Goal: Task Accomplishment & Management: Complete application form

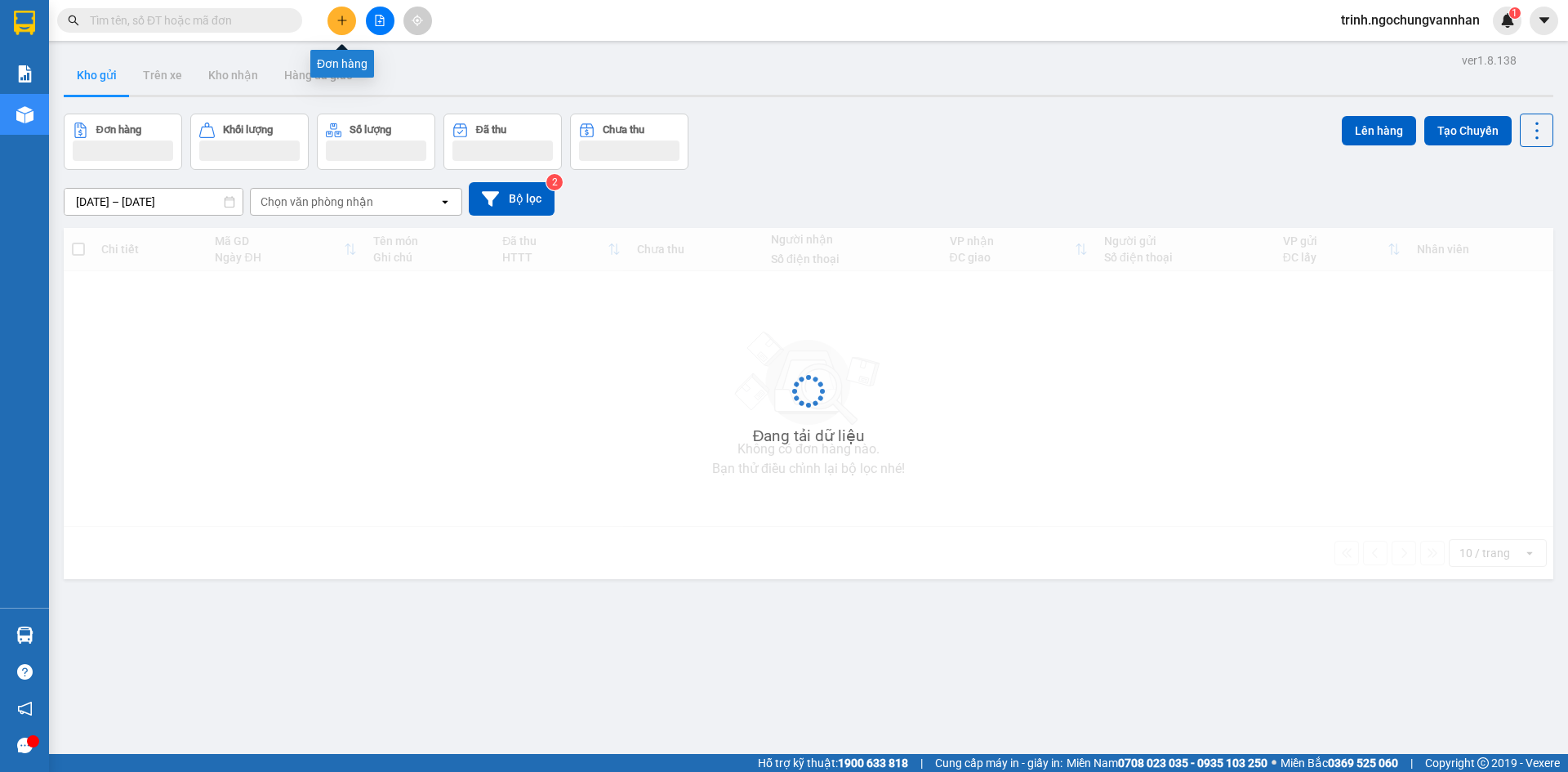
click at [336, 27] on button at bounding box center [341, 21] width 29 height 29
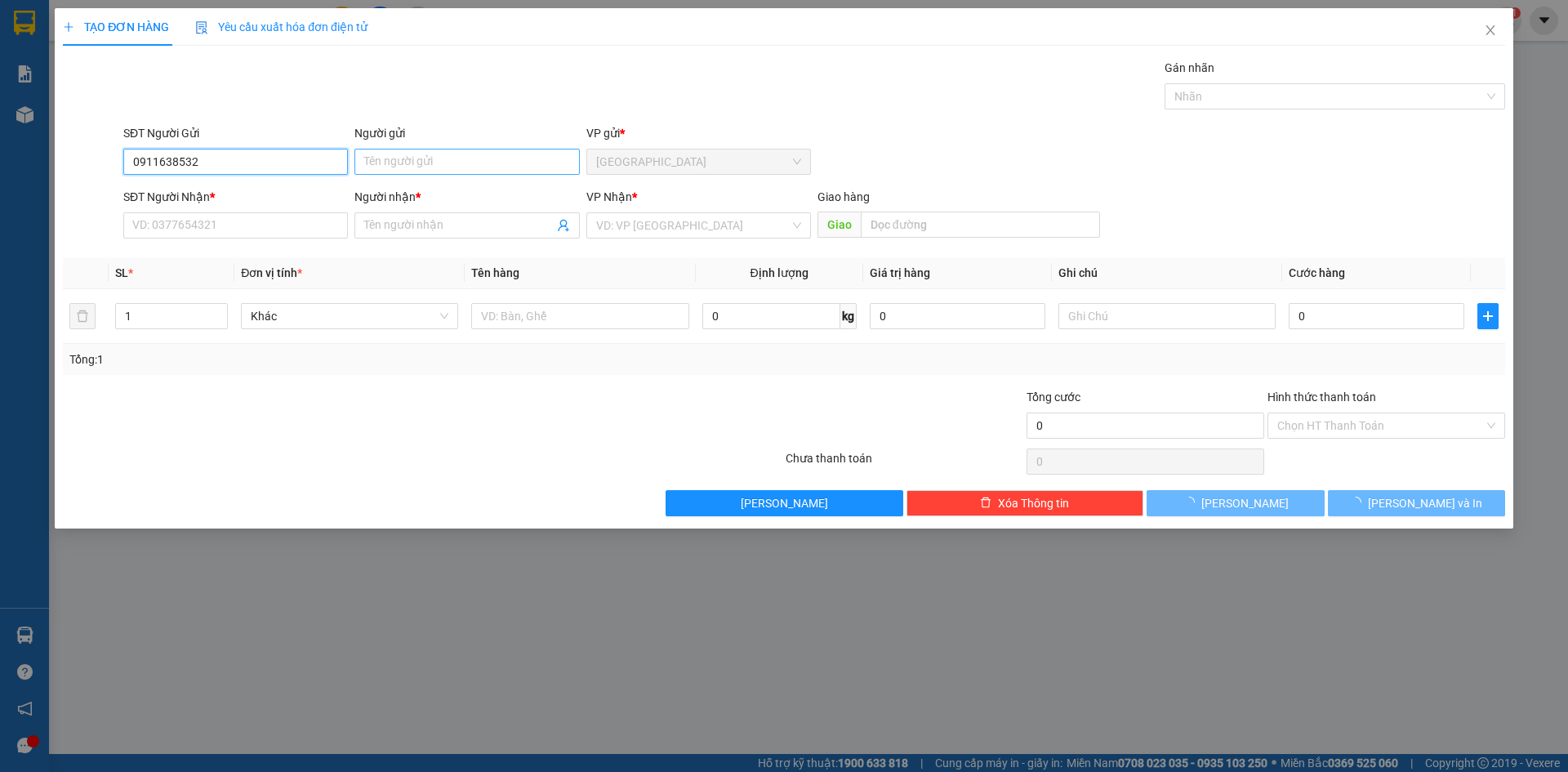
type input "0911638532"
click at [441, 160] on input "Người gửi" at bounding box center [467, 162] width 225 height 26
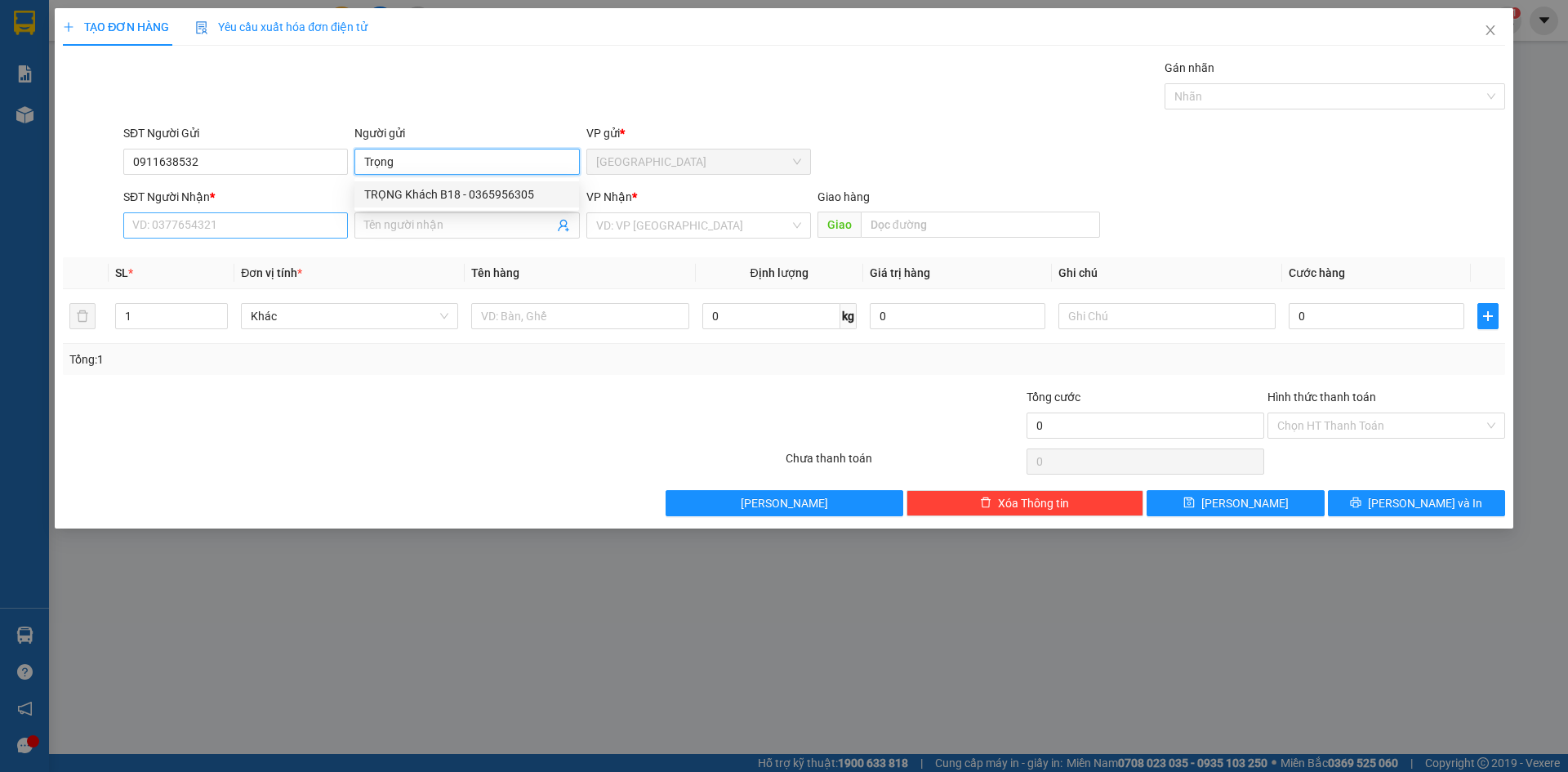
type input "Trọng"
click at [261, 225] on input "SĐT Người Nhận *" at bounding box center [236, 225] width 225 height 26
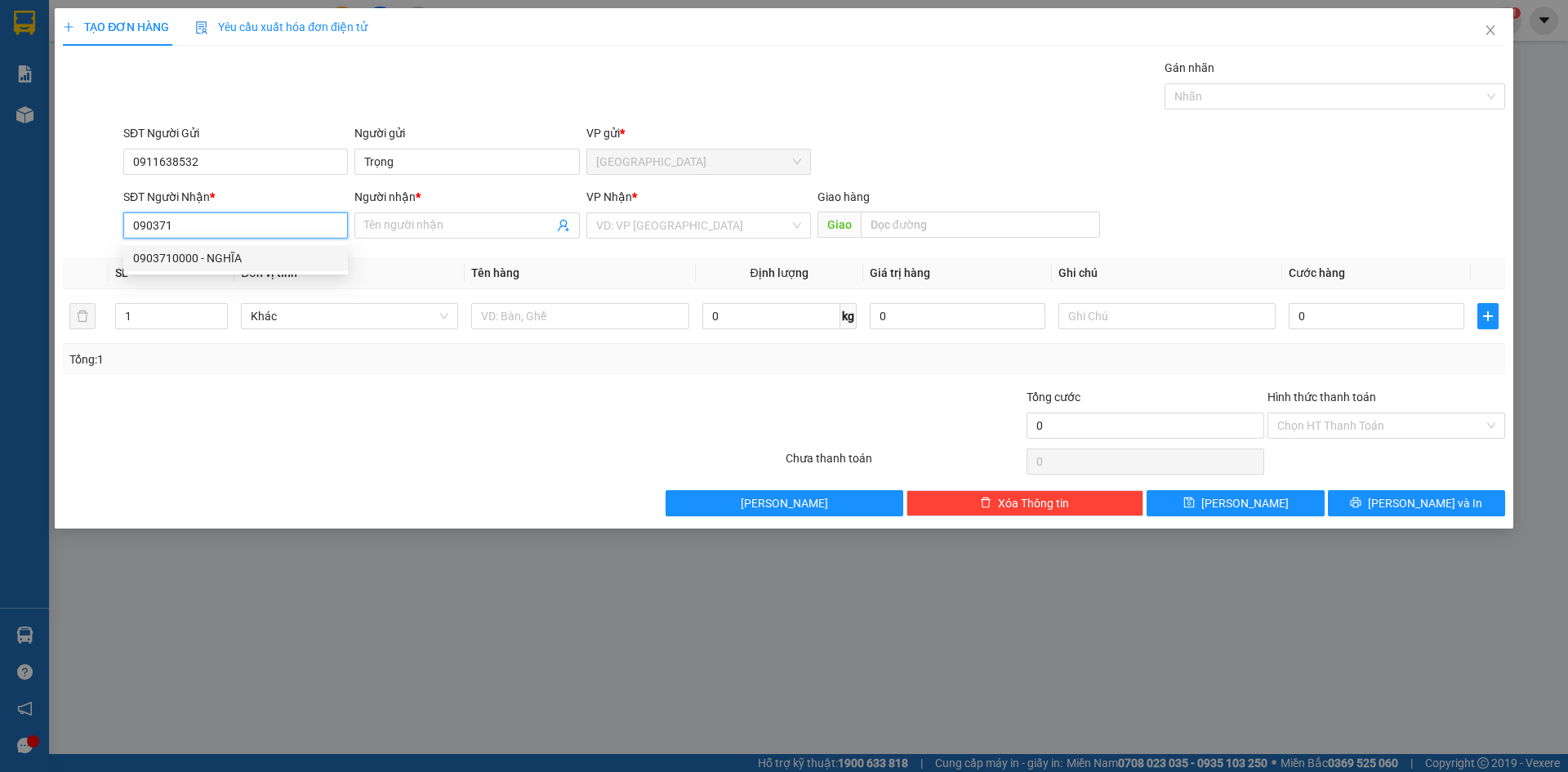
click at [257, 260] on div "0903710000 - NGHĨA" at bounding box center [236, 258] width 205 height 18
type input "0903710000"
type input "NGHĨA"
type input "250.000"
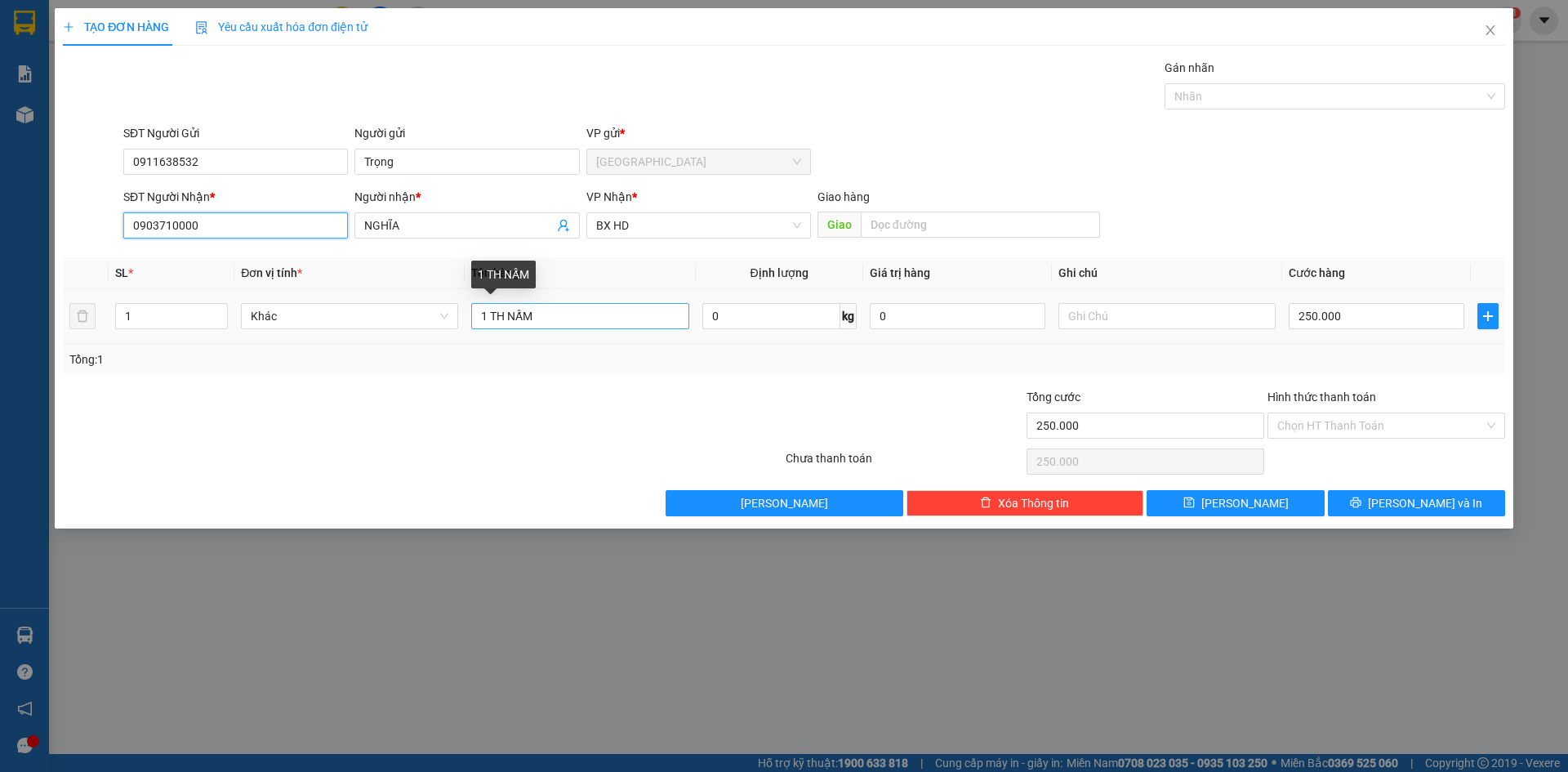
type input "0903710000"
drag, startPoint x: 569, startPoint y: 321, endPoint x: 490, endPoint y: 331, distance: 79.6
click at [490, 331] on div "1 TH NẤM" at bounding box center [580, 316] width 217 height 33
type input "1 bì thư"
click at [1383, 316] on input "250.000" at bounding box center [1377, 316] width 176 height 26
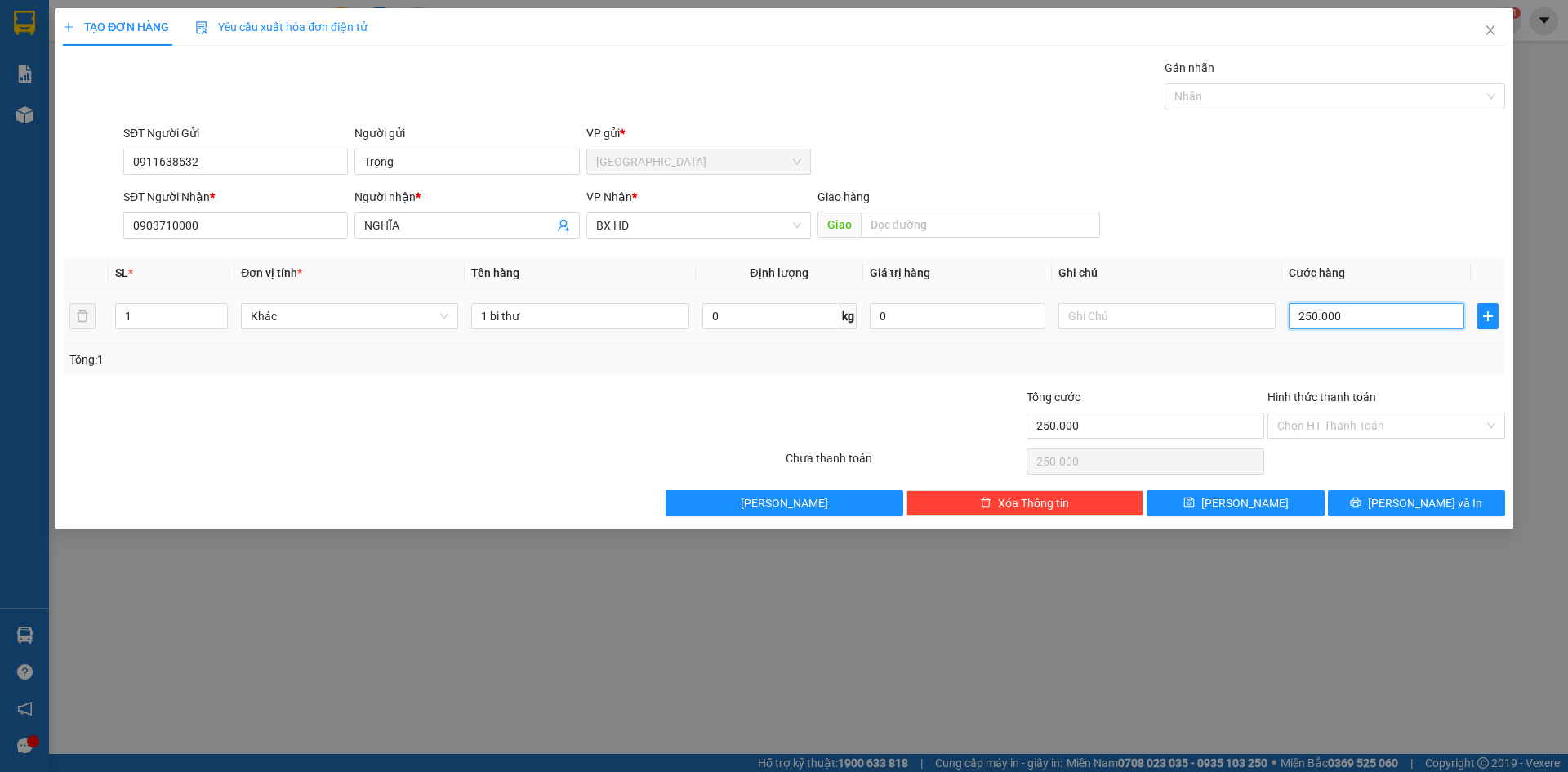
type input "1"
type input "10"
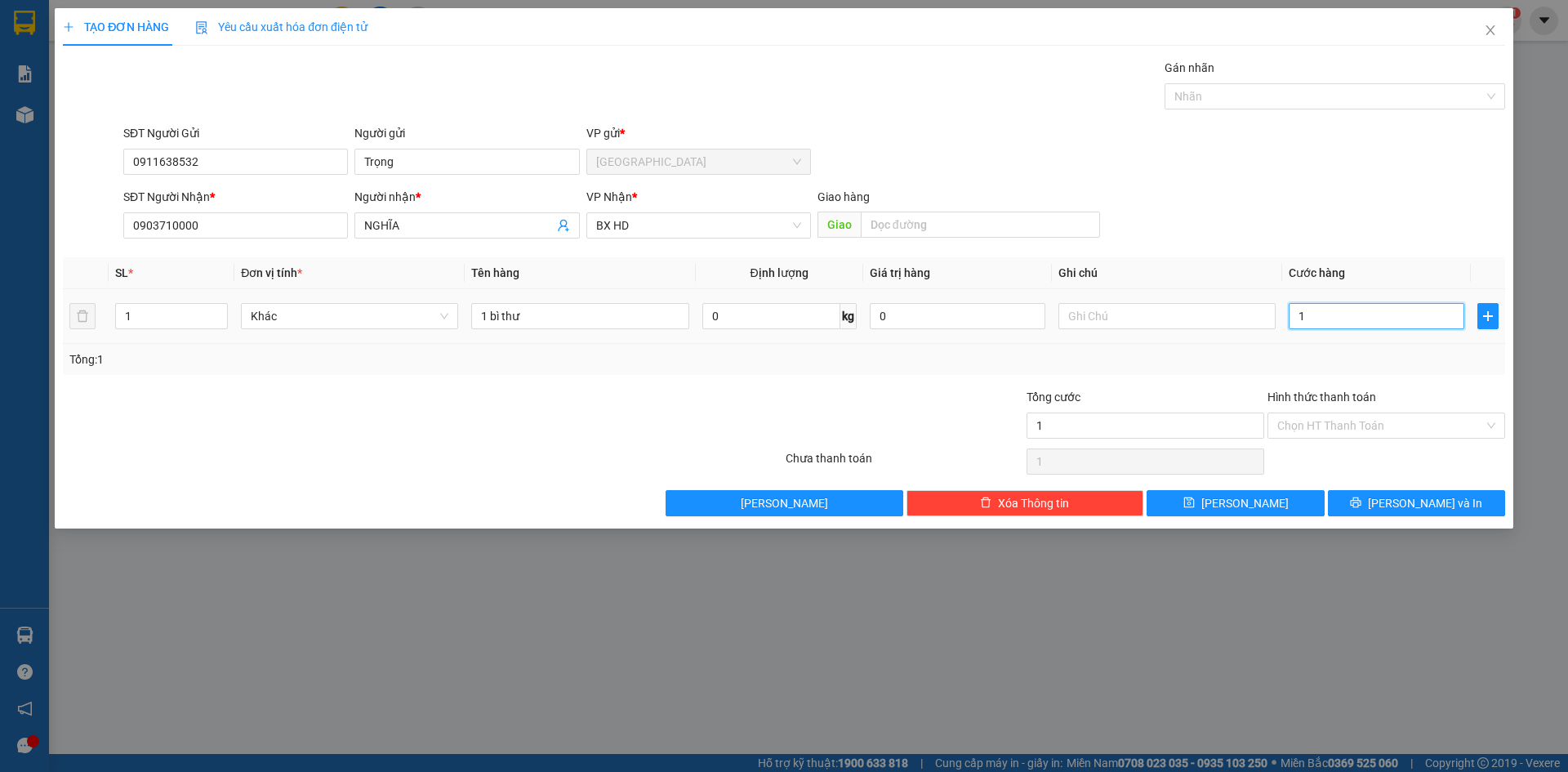
type input "10"
type input "100"
type input "1.000"
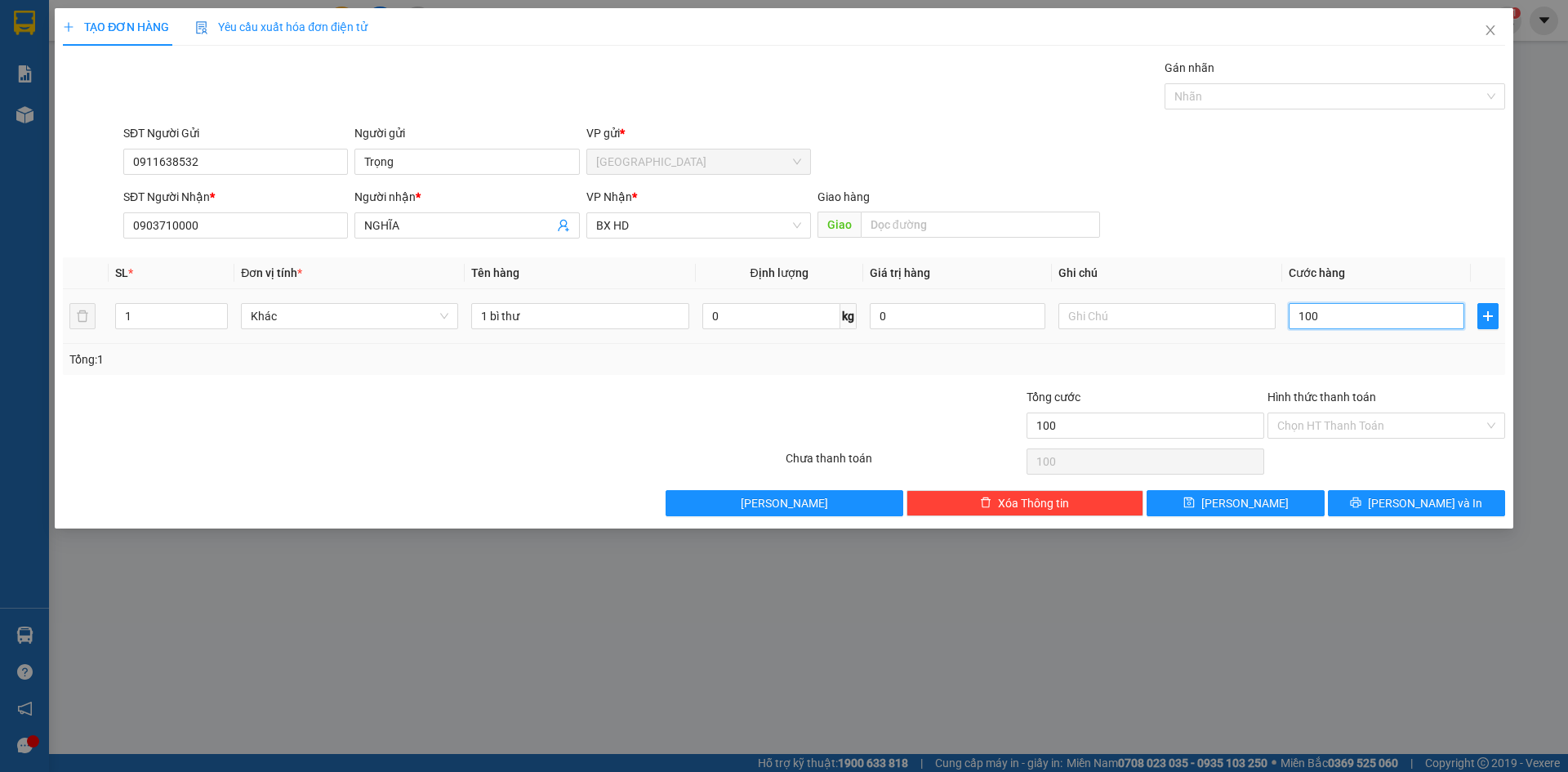
type input "1.000"
type input "10.000"
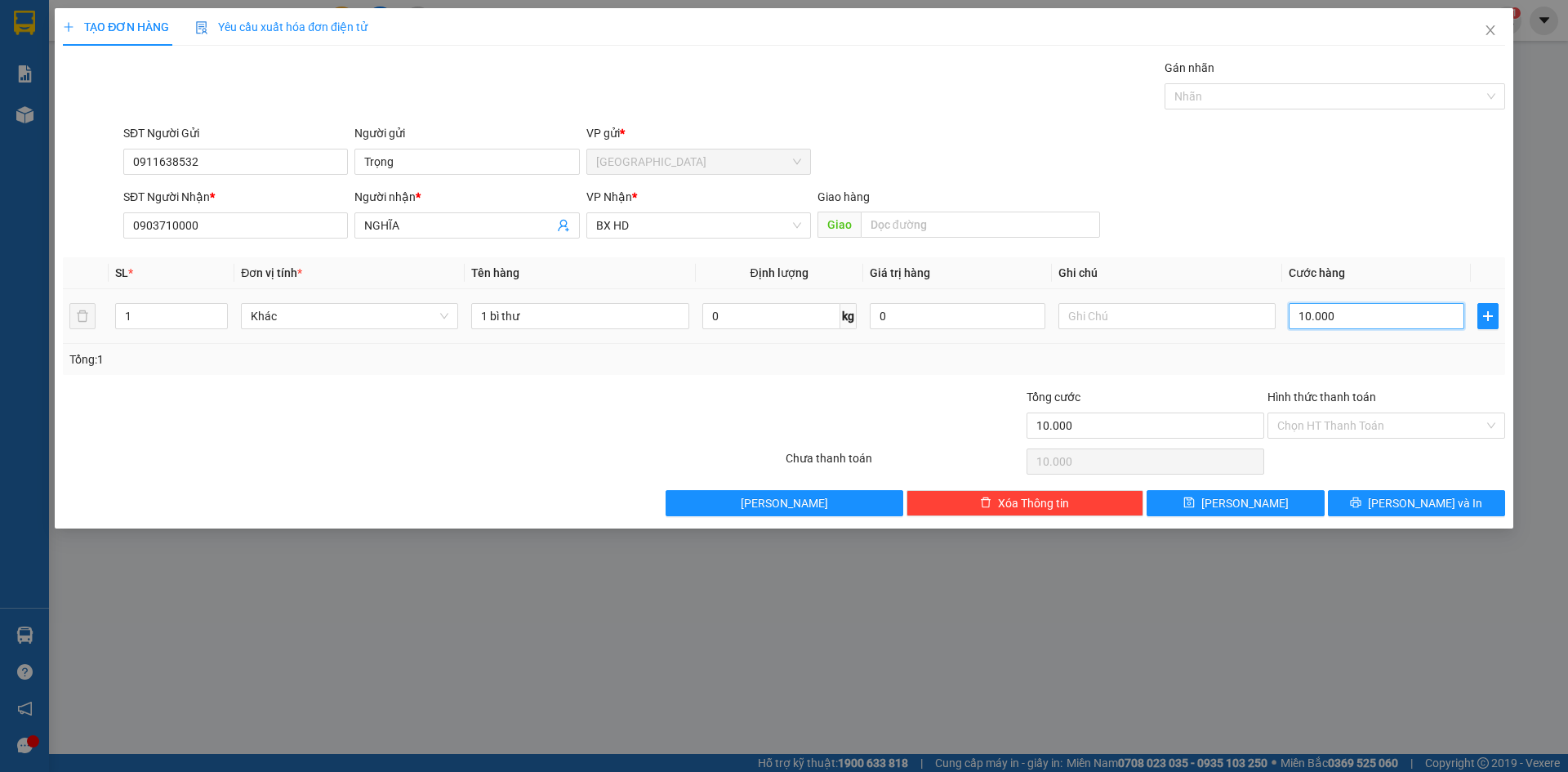
type input "100.000"
click at [1238, 502] on span "Lưu" at bounding box center [1244, 503] width 88 height 18
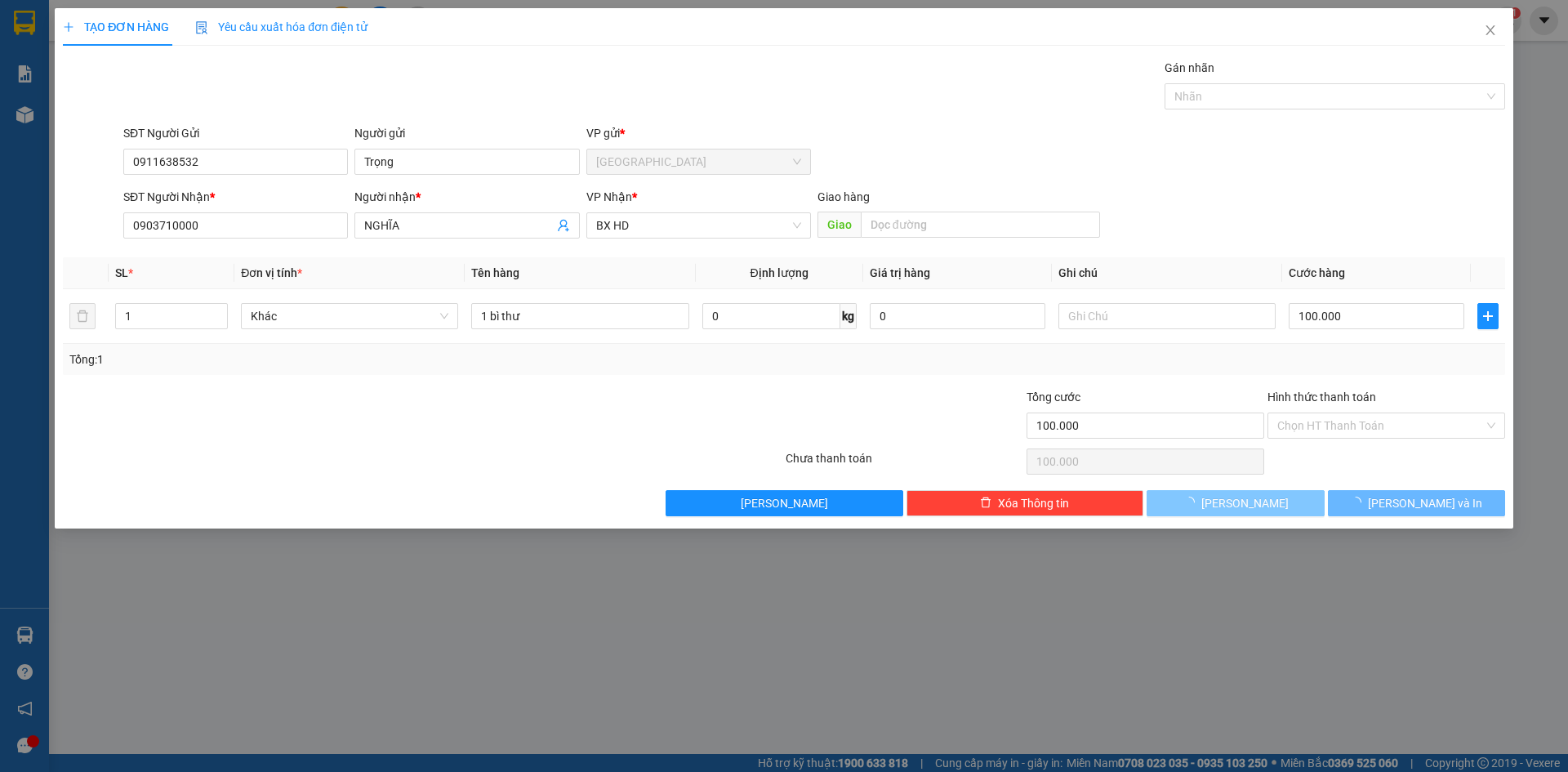
type input "0"
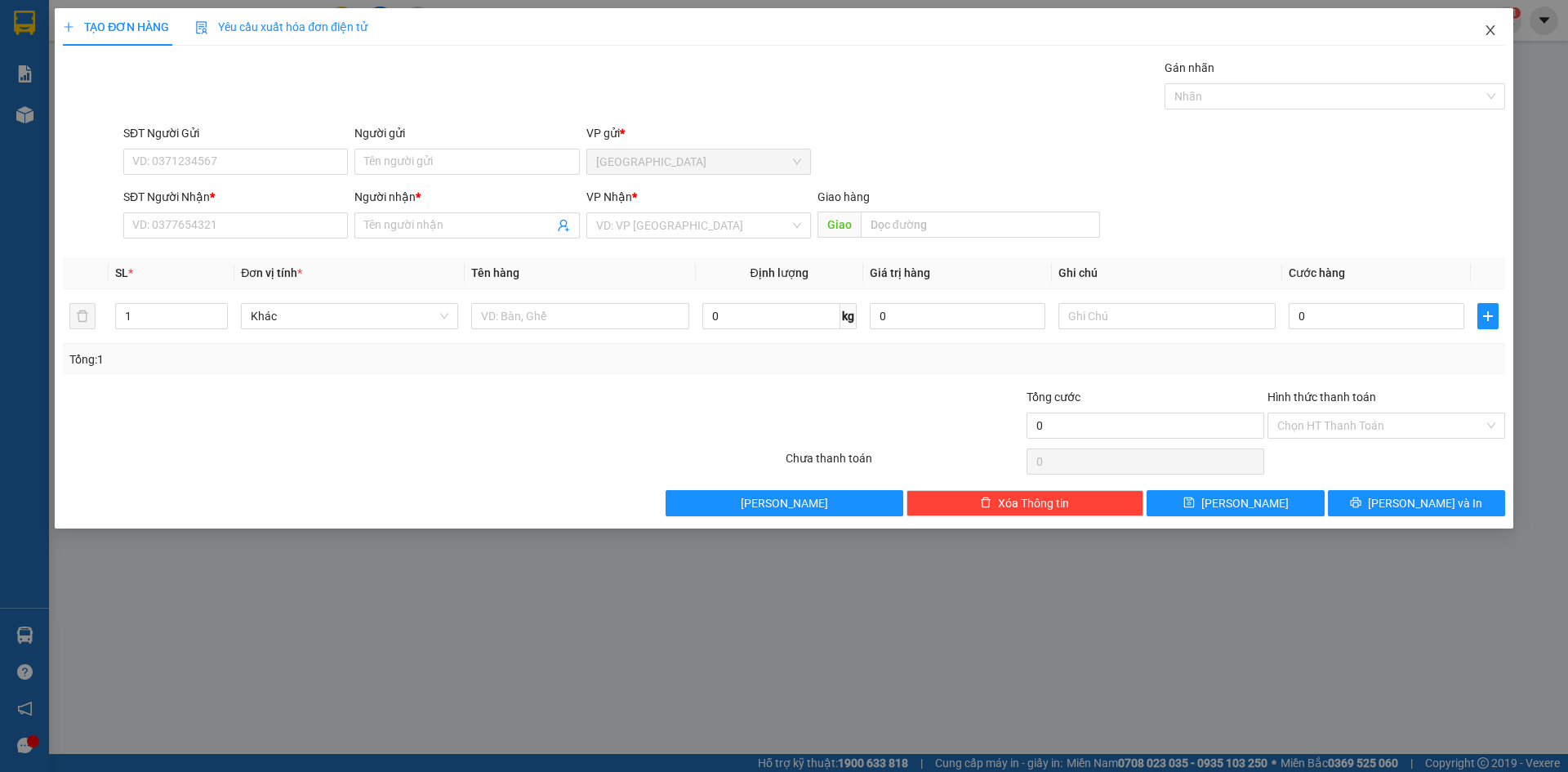
click at [1493, 30] on icon "close" at bounding box center [1490, 30] width 13 height 13
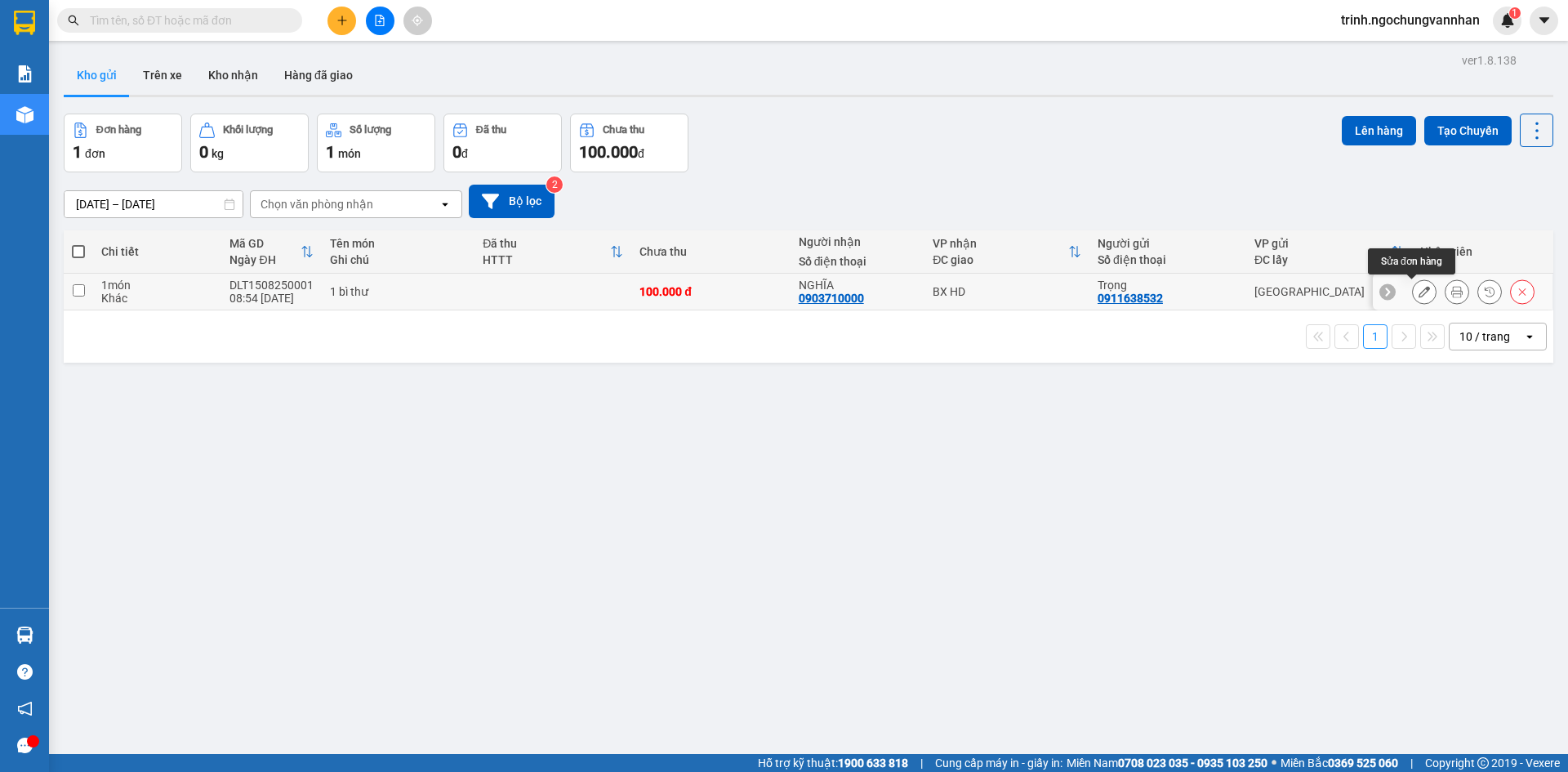
click at [1413, 284] on button at bounding box center [1424, 291] width 23 height 29
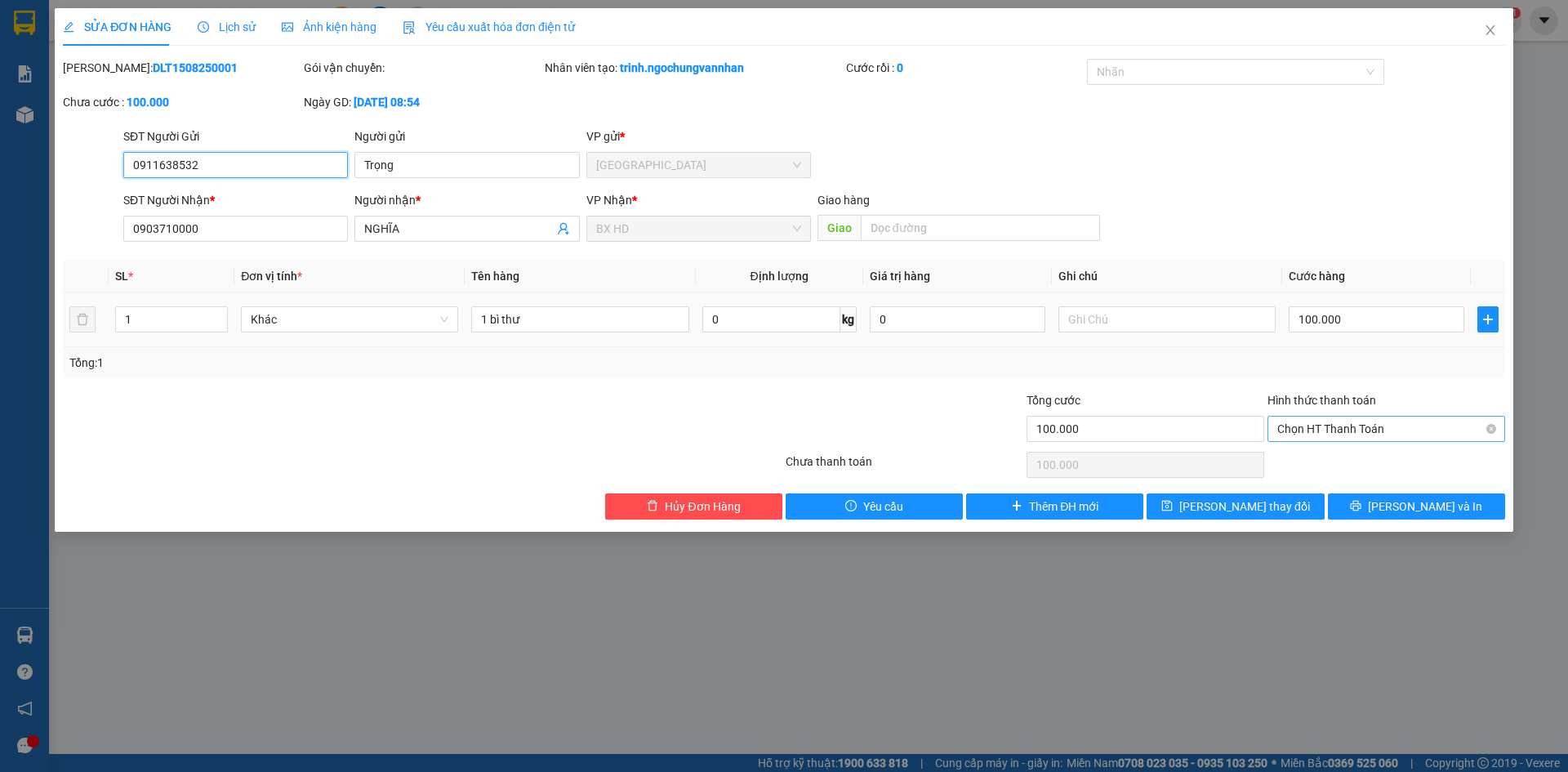
click at [1305, 433] on span "Chọn HT Thanh Toán" at bounding box center [1385, 428] width 218 height 25
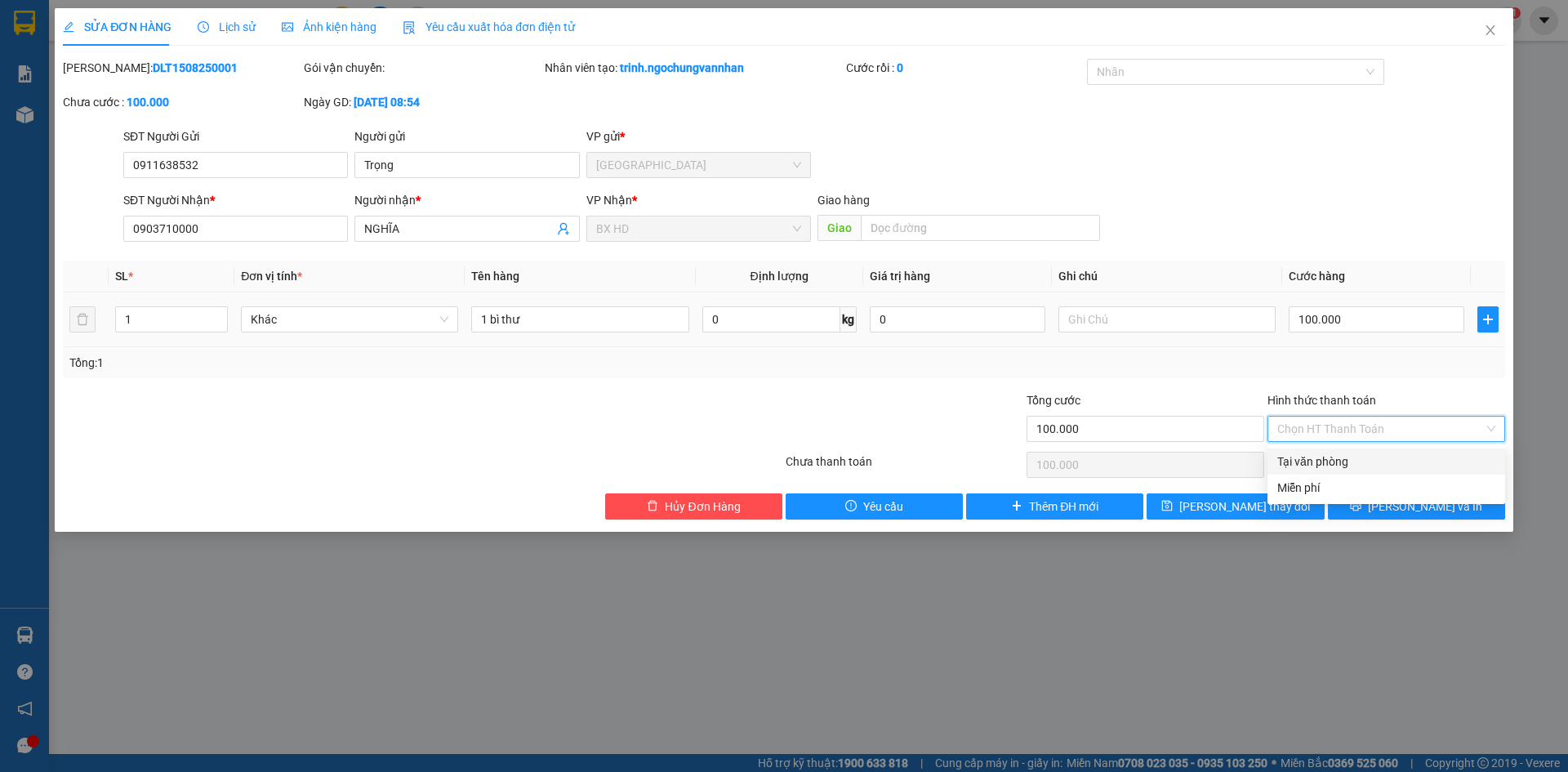
click at [1305, 472] on div "Tại văn phòng" at bounding box center [1385, 461] width 238 height 26
type input "0"
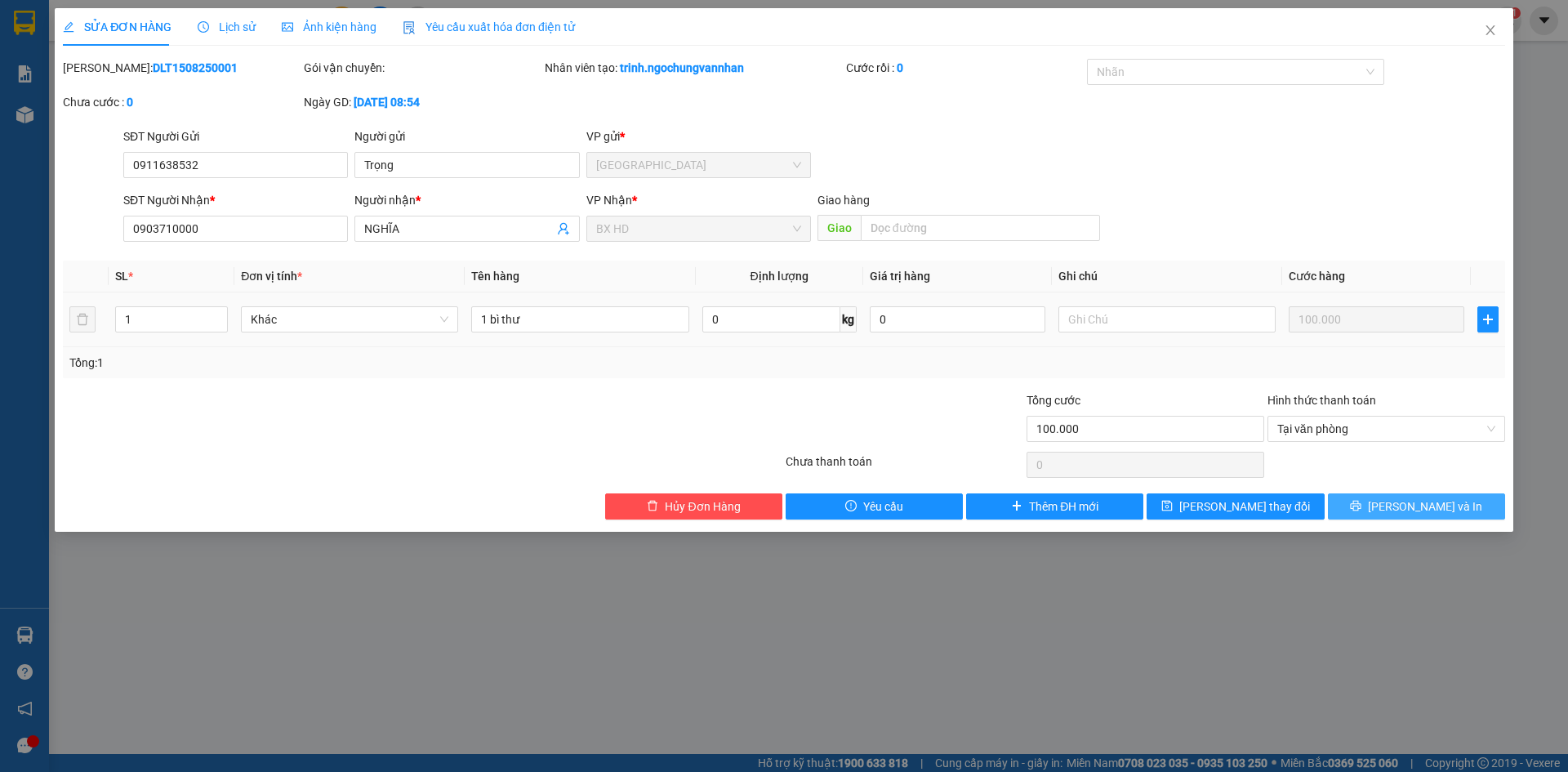
click at [1367, 500] on button "Lưu và In" at bounding box center [1417, 506] width 178 height 26
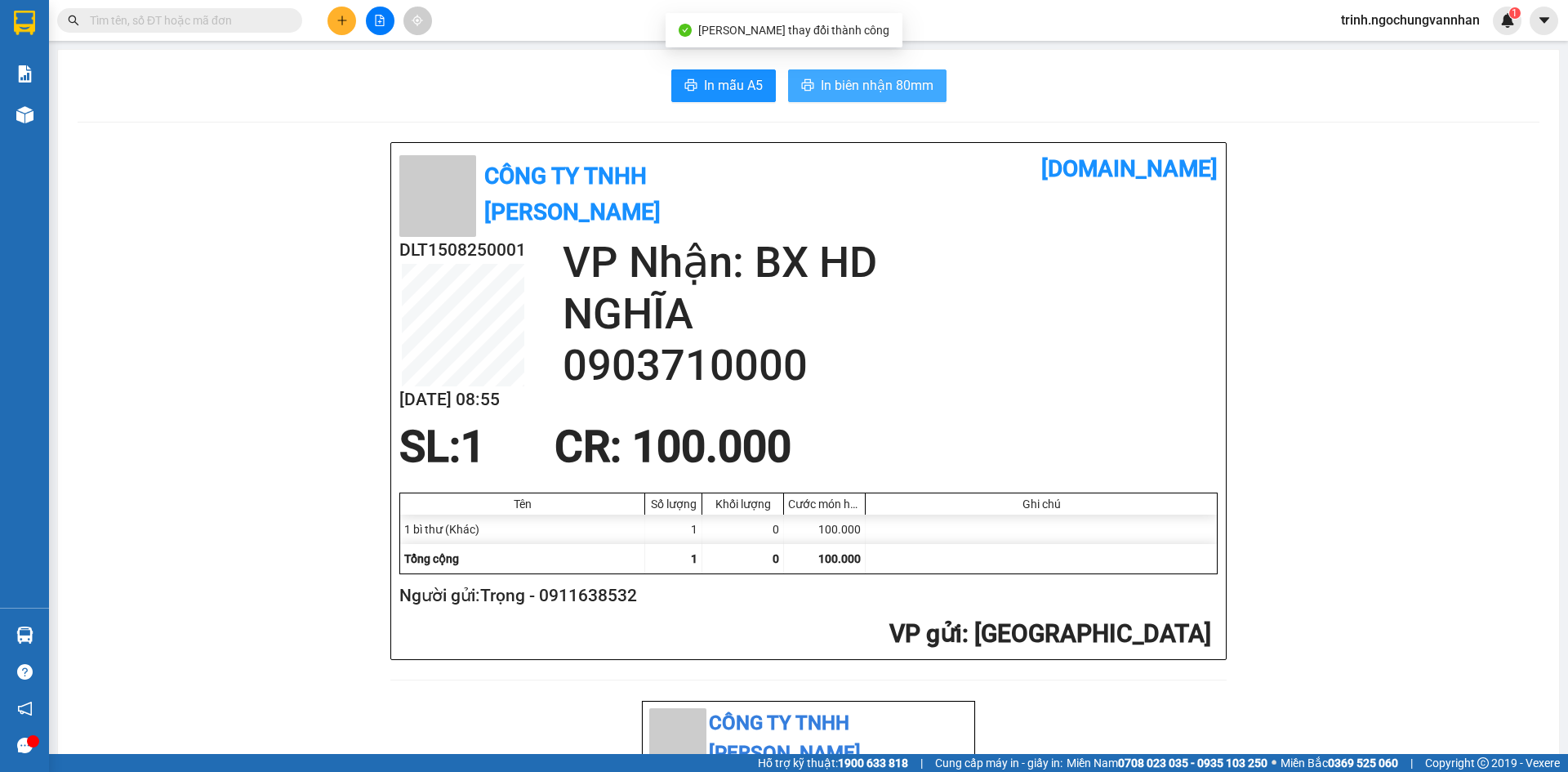
click at [844, 83] on span "In biên nhận 80mm" at bounding box center [877, 85] width 112 height 21
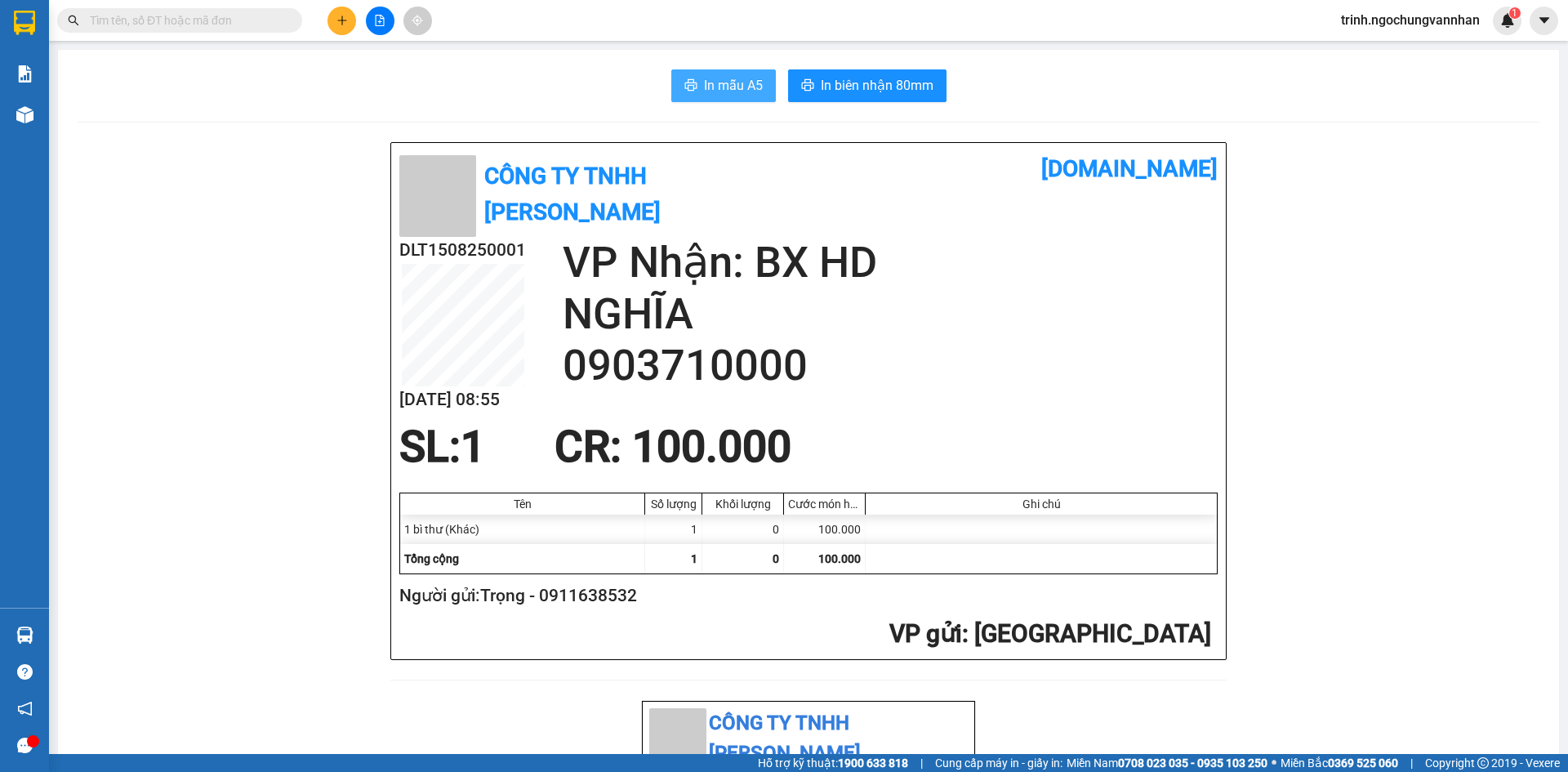
click at [741, 83] on span "In mẫu A5" at bounding box center [733, 85] width 59 height 21
click at [889, 90] on span "In biên nhận 80mm" at bounding box center [877, 85] width 112 height 21
click at [337, 23] on icon "plus" at bounding box center [342, 21] width 12 height 12
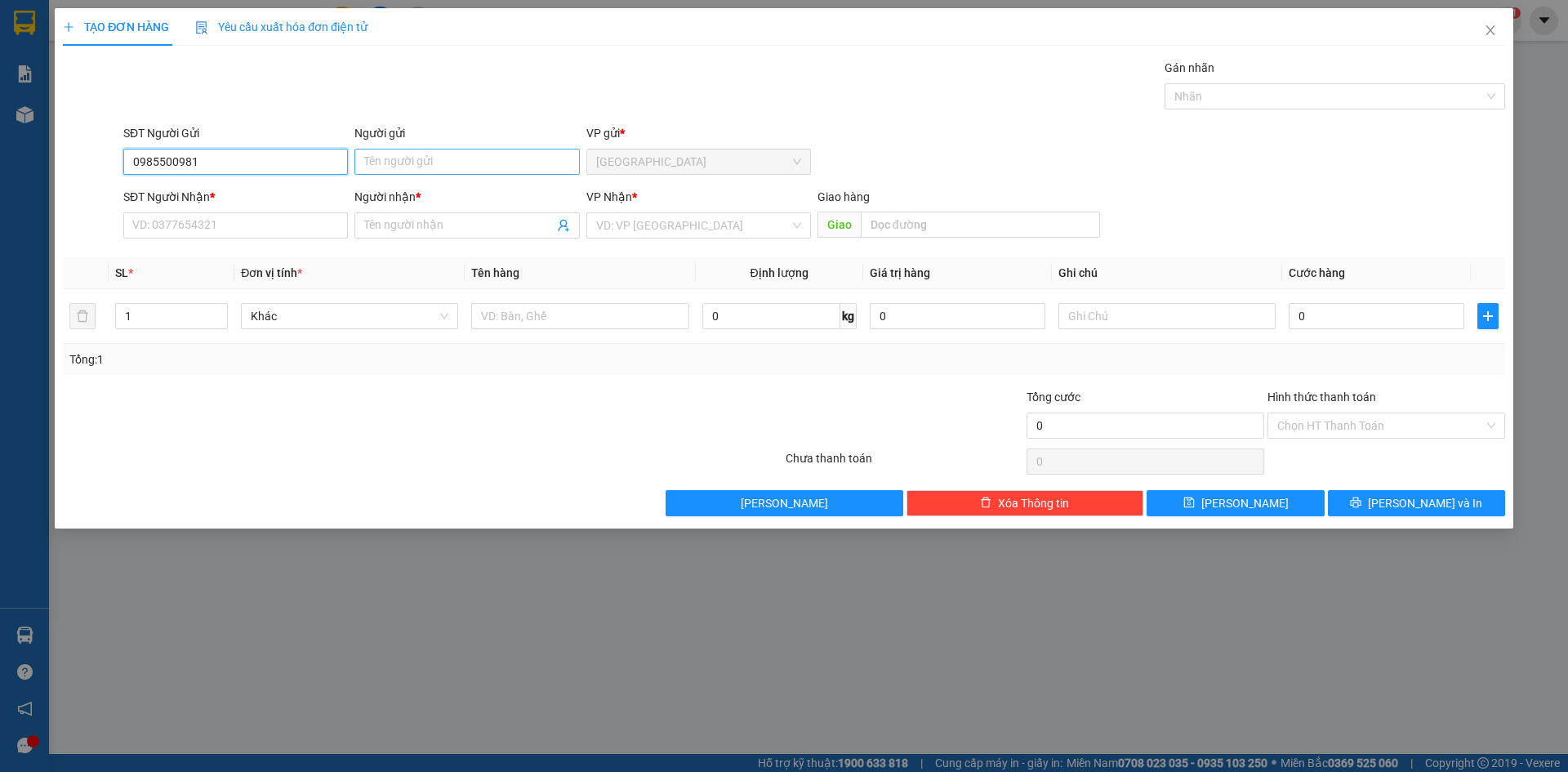
type input "0985500981"
click at [386, 163] on input "Người gửi" at bounding box center [467, 162] width 225 height 26
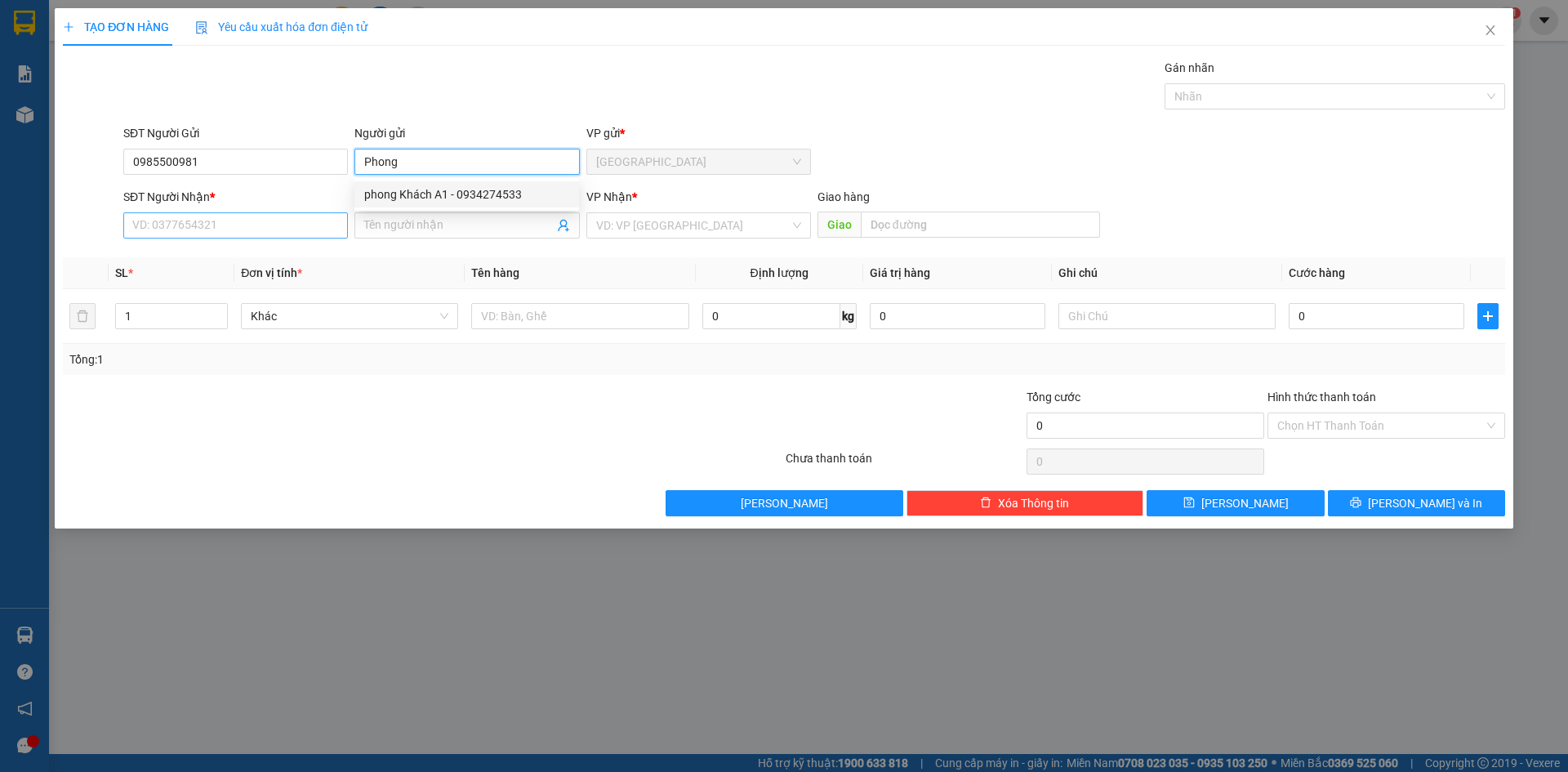
type input "Phong"
click at [267, 223] on input "SĐT Người Nhận *" at bounding box center [236, 225] width 225 height 26
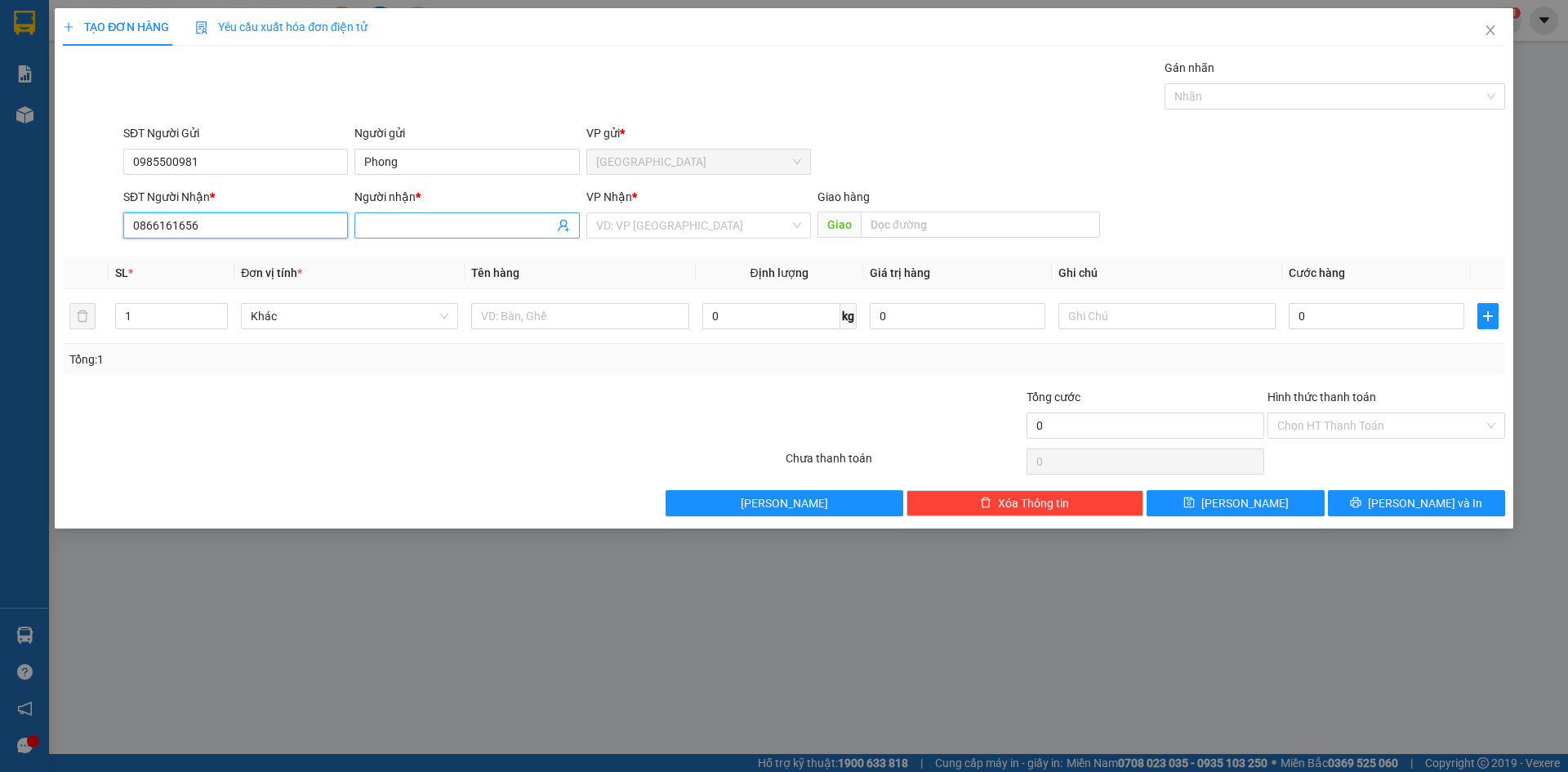
type input "0866161656"
click at [409, 230] on input "Người nhận *" at bounding box center [458, 225] width 188 height 18
type input "Bộ"
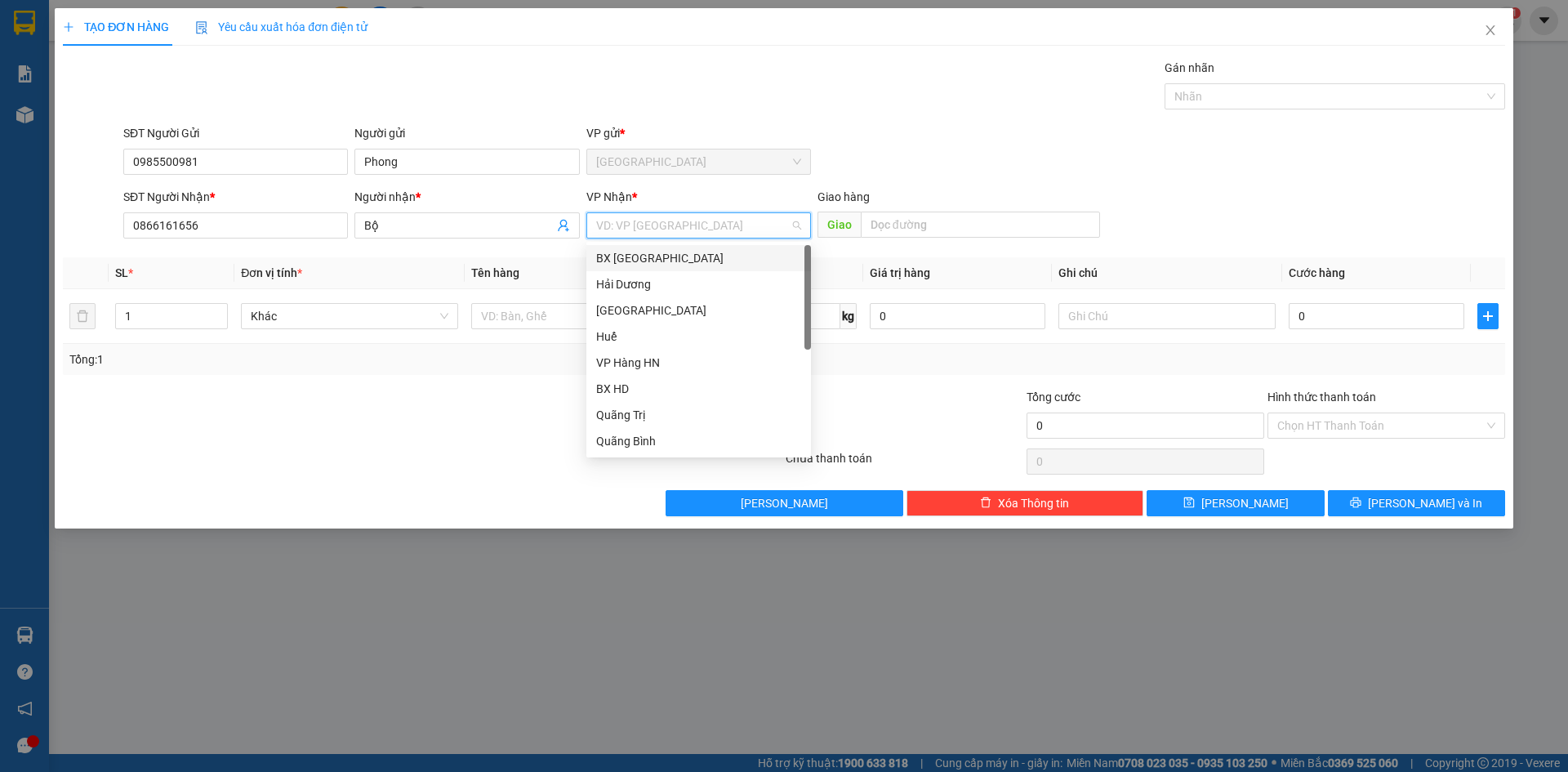
click at [663, 224] on input "search" at bounding box center [693, 225] width 193 height 25
click at [655, 291] on div "Hải Dương" at bounding box center [699, 284] width 205 height 18
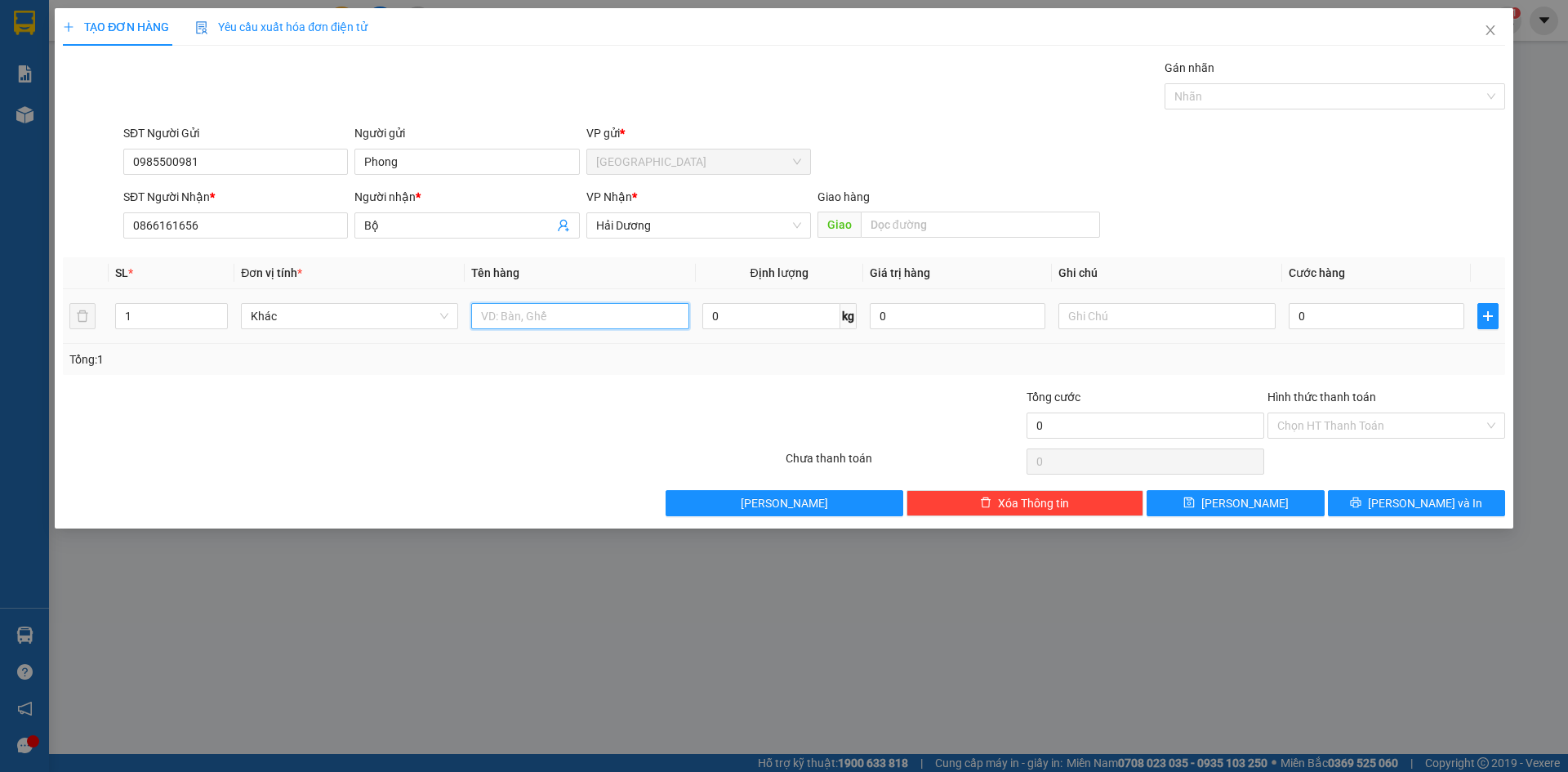
click at [539, 318] on input "text" at bounding box center [580, 316] width 217 height 26
drag, startPoint x: 139, startPoint y: 320, endPoint x: 62, endPoint y: 318, distance: 77.0
click at [62, 318] on div "TẠO ĐƠN HÀNG Yêu cầu xuất hóa đơn điện tử Transit Pickup Surcharge Ids Transit …" at bounding box center [784, 268] width 1458 height 520
type input "2"
click at [560, 315] on input "text" at bounding box center [580, 316] width 217 height 26
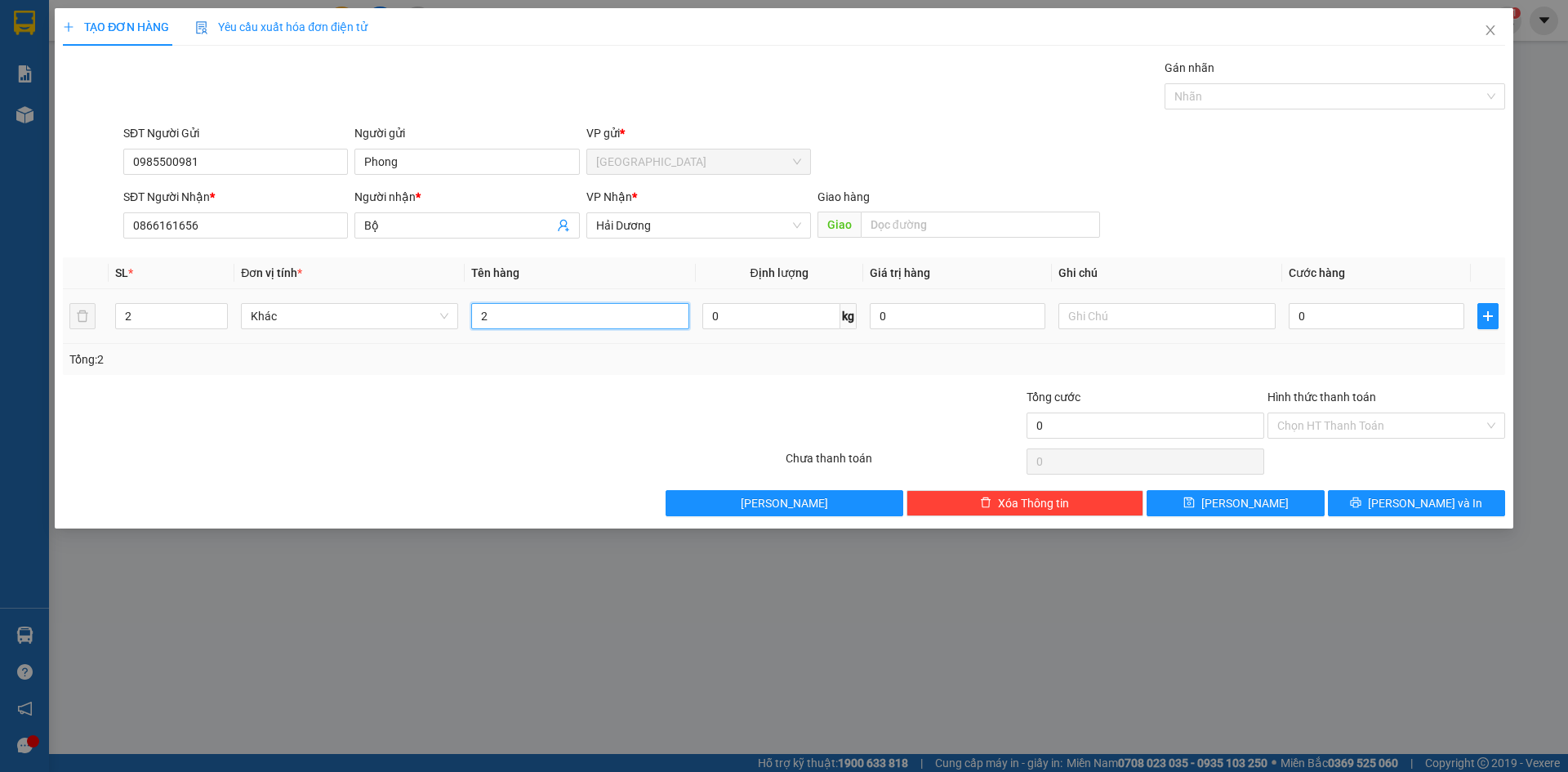
type input "2"
type input "1 thùng 1 vali"
